Goal: Transaction & Acquisition: Purchase product/service

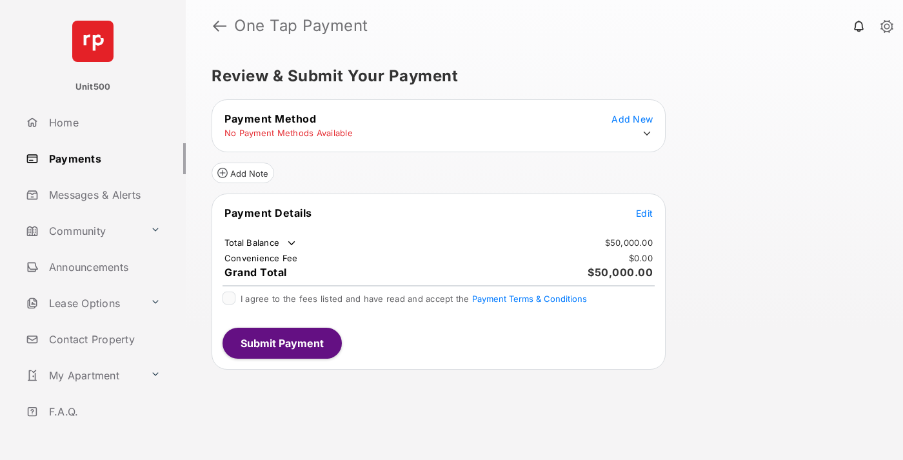
click at [645, 213] on span "Edit" at bounding box center [644, 213] width 17 height 11
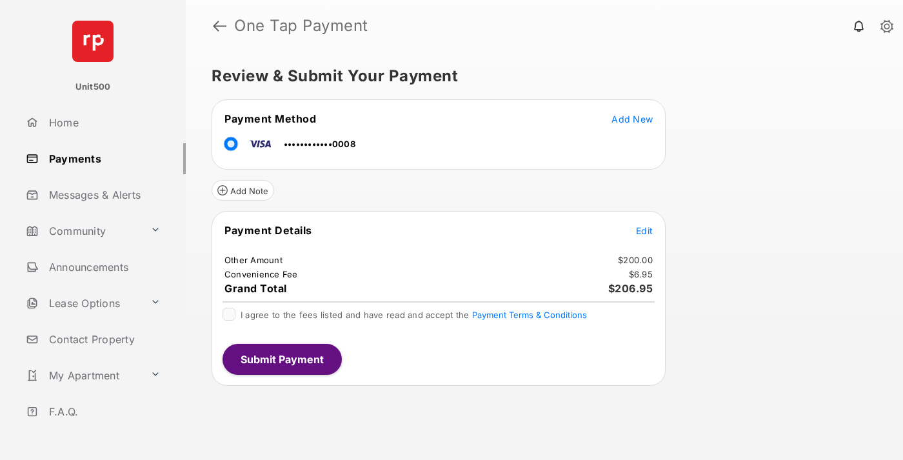
click at [645, 230] on span "Edit" at bounding box center [644, 230] width 17 height 11
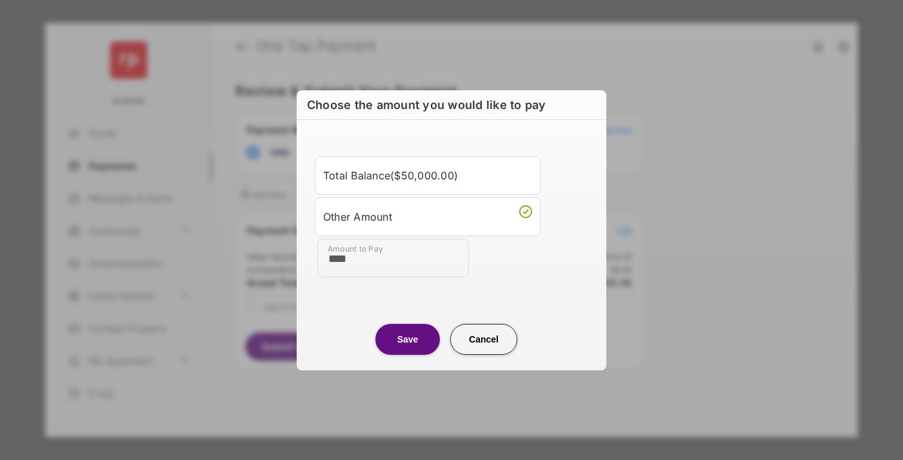
click at [408, 339] on button "Save" at bounding box center [407, 339] width 65 height 31
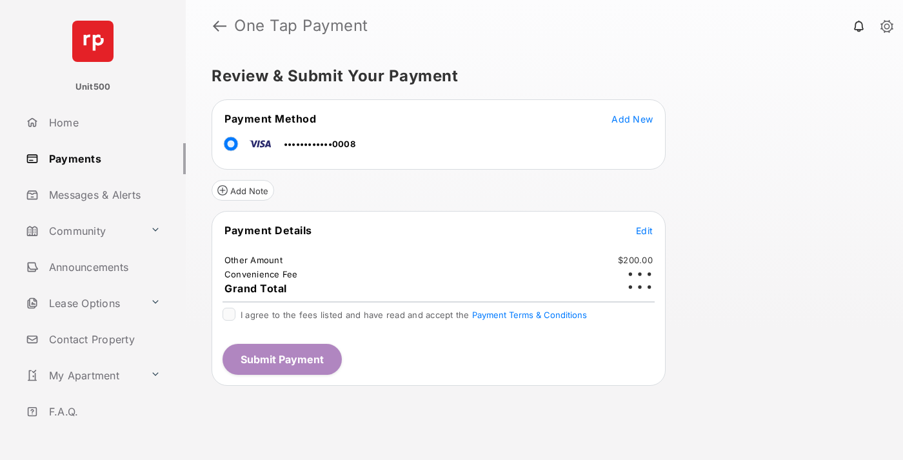
click at [281, 359] on button "Submit Payment" at bounding box center [282, 359] width 119 height 31
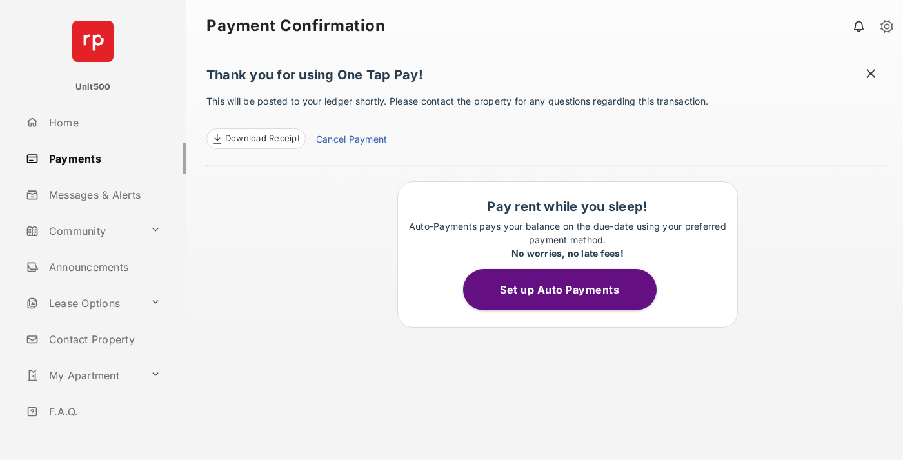
click at [871, 75] on span at bounding box center [871, 75] width 13 height 16
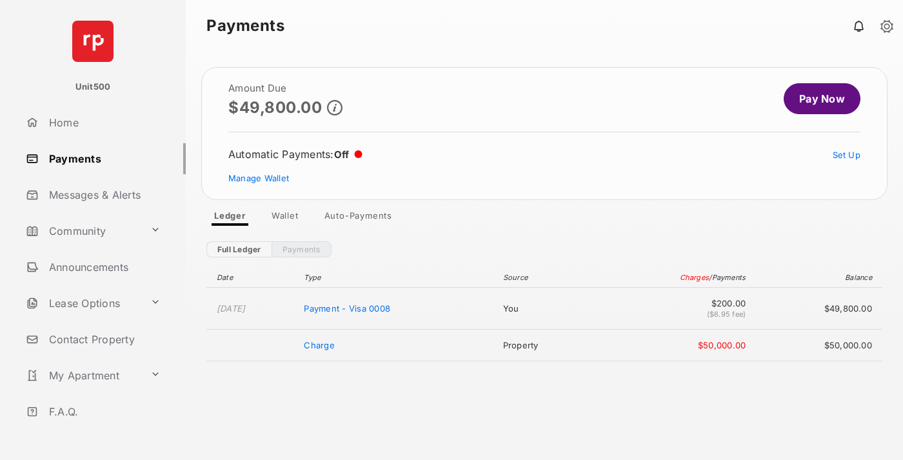
click at [259, 178] on link "Manage Wallet" at bounding box center [258, 178] width 61 height 10
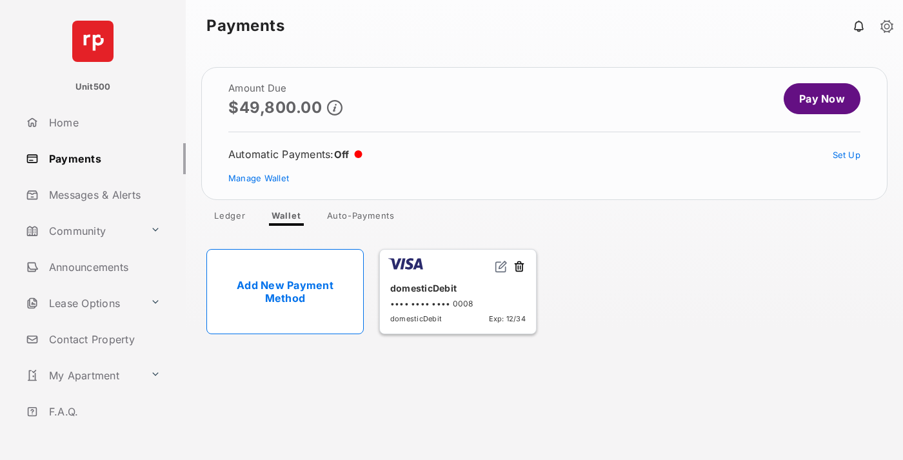
click at [519, 267] on button at bounding box center [519, 267] width 13 height 15
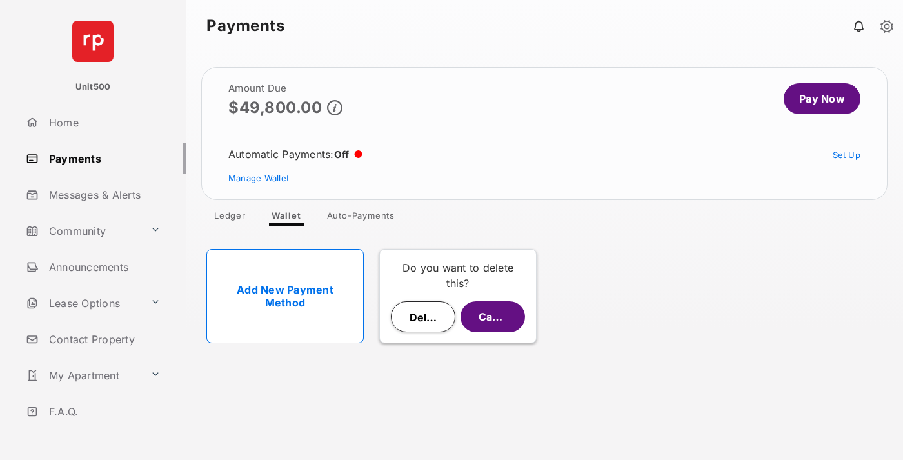
click at [423, 317] on button "Delete" at bounding box center [423, 316] width 65 height 31
